Goal: Task Accomplishment & Management: Complete application form

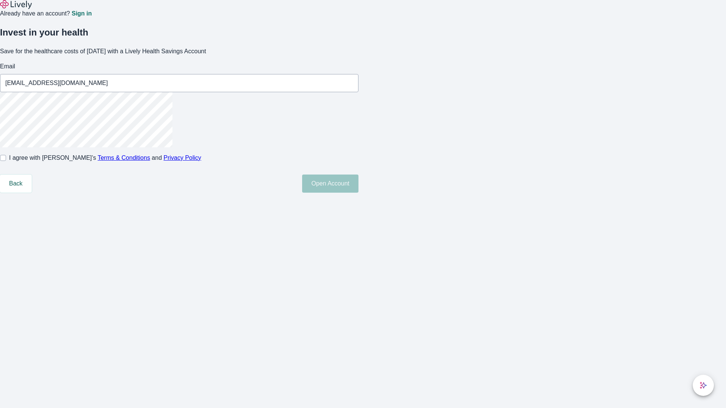
click at [6, 161] on input "I agree with Lively’s Terms & Conditions and Privacy Policy" at bounding box center [3, 158] width 6 height 6
checkbox input "true"
click at [359, 193] on button "Open Account" at bounding box center [330, 184] width 56 height 18
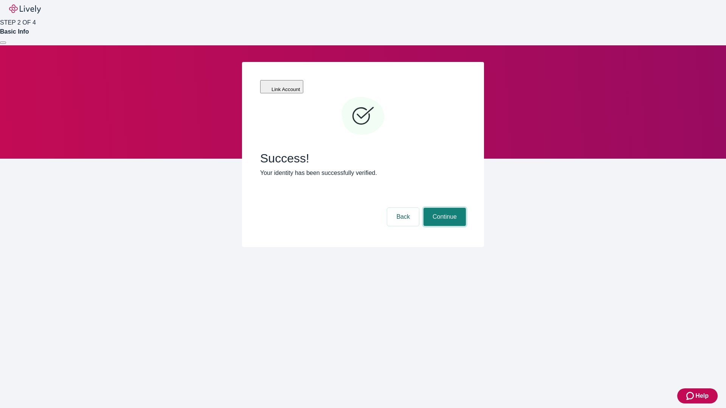
click at [444, 208] on button "Continue" at bounding box center [445, 217] width 42 height 18
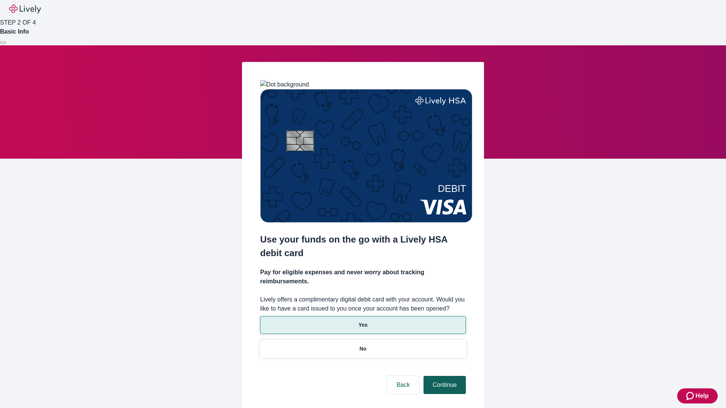
click at [363, 345] on p "No" at bounding box center [363, 349] width 7 height 8
click at [444, 376] on button "Continue" at bounding box center [445, 385] width 42 height 18
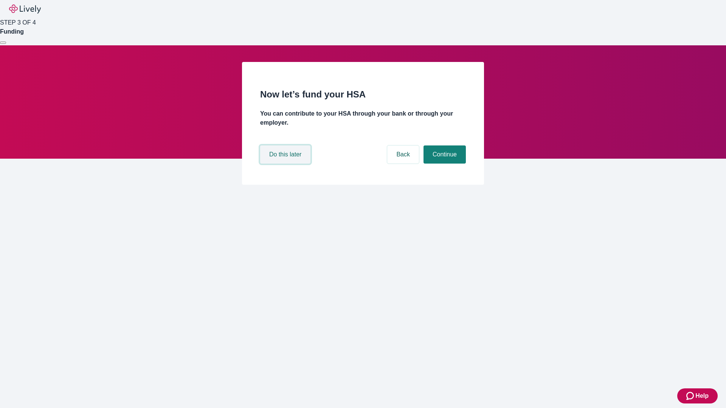
click at [286, 164] on button "Do this later" at bounding box center [285, 155] width 50 height 18
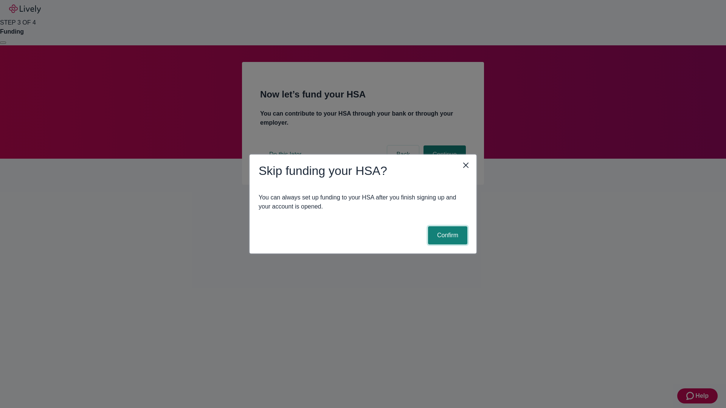
click at [447, 236] on button "Confirm" at bounding box center [447, 236] width 39 height 18
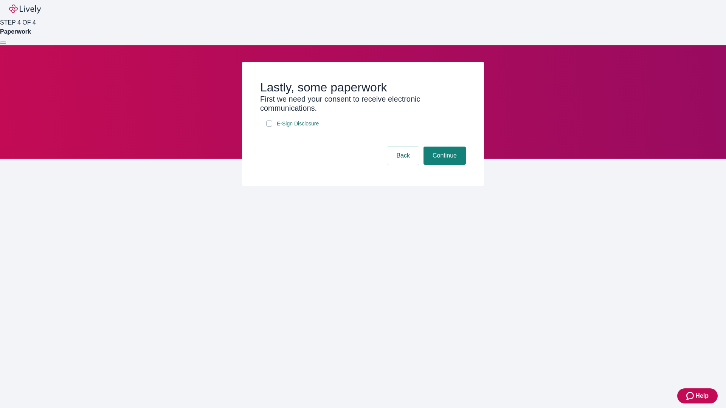
click at [269, 127] on input "E-Sign Disclosure" at bounding box center [269, 124] width 6 height 6
checkbox input "true"
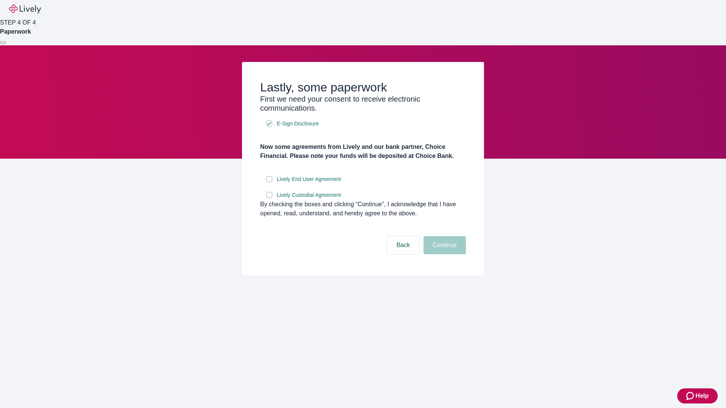
click at [269, 182] on input "Lively End User Agreement" at bounding box center [269, 179] width 6 height 6
checkbox input "true"
click at [269, 198] on input "Lively Custodial Agreement" at bounding box center [269, 195] width 6 height 6
checkbox input "true"
click at [444, 255] on button "Continue" at bounding box center [445, 245] width 42 height 18
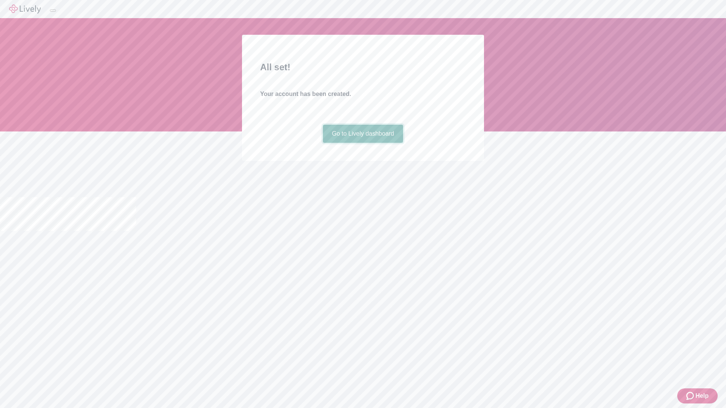
click at [363, 143] on link "Go to Lively dashboard" at bounding box center [363, 134] width 81 height 18
